Goal: Task Accomplishment & Management: Use online tool/utility

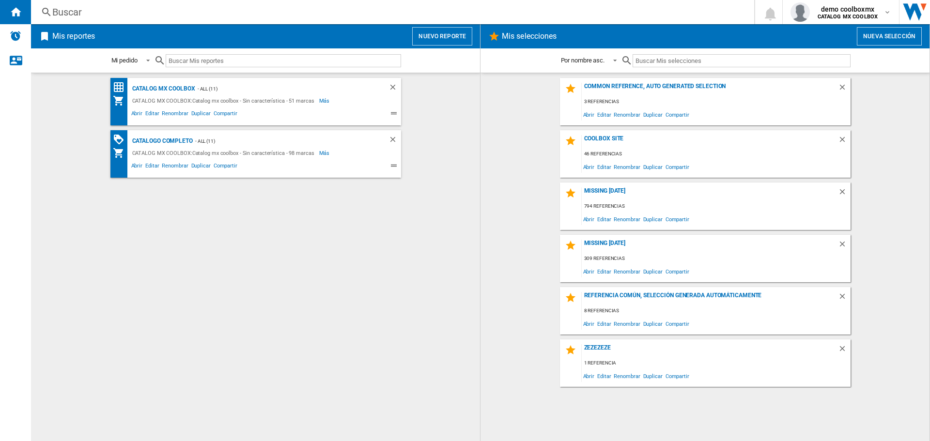
click at [462, 34] on button "Nuevo reporte" at bounding box center [442, 36] width 60 height 18
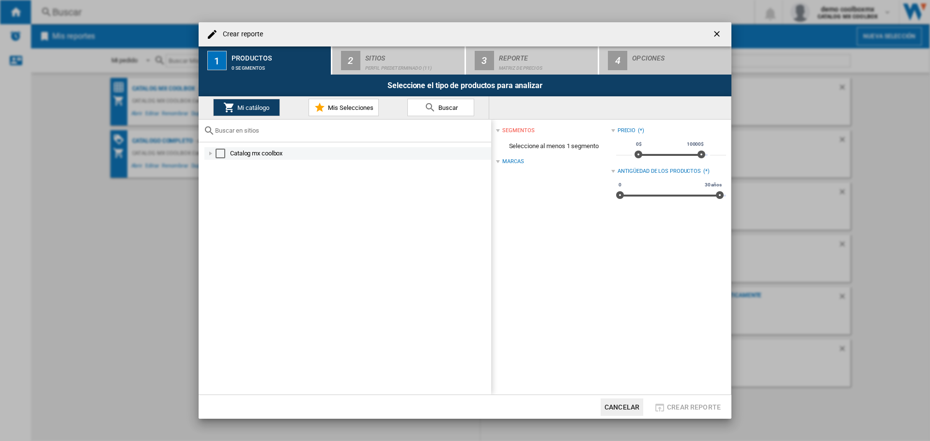
click at [222, 150] on div "Select" at bounding box center [221, 154] width 10 height 10
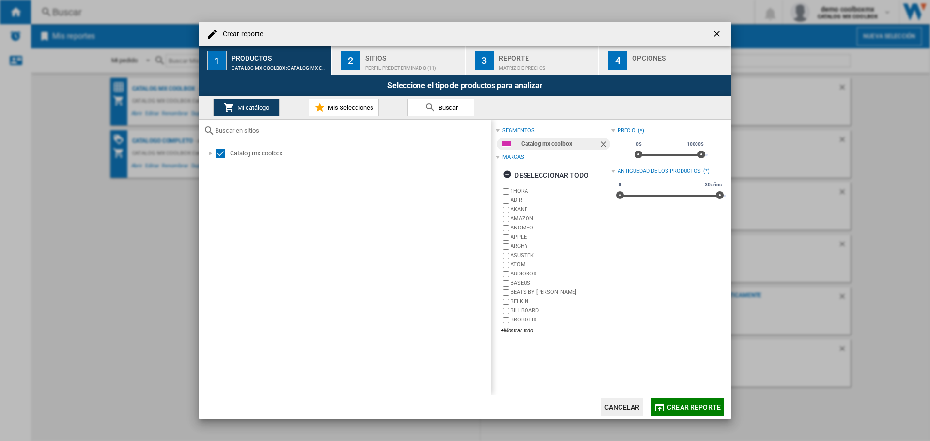
click at [397, 62] on div "Perfil predeterminado (11)" at bounding box center [412, 66] width 95 height 10
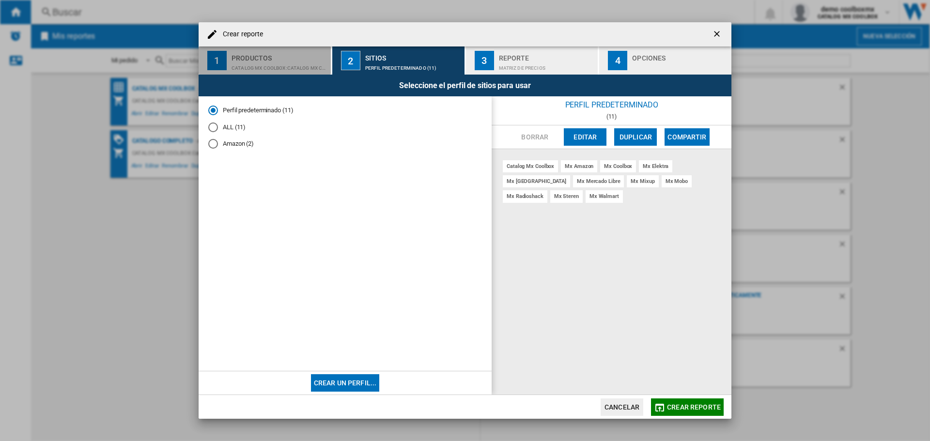
click at [299, 68] on div "CATALOG MX COOLBOX:Catalog mx coolbox" at bounding box center [279, 66] width 95 height 10
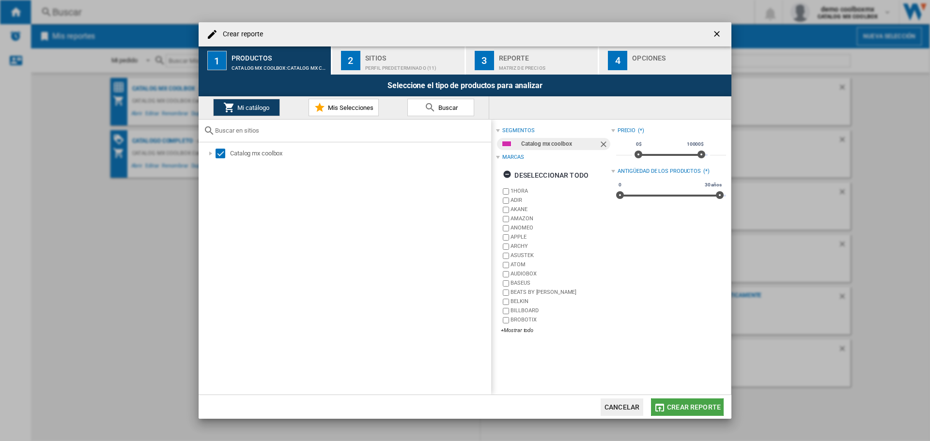
click at [699, 406] on span "Crear reporte" at bounding box center [694, 408] width 54 height 8
